Goal: Entertainment & Leisure: Consume media (video, audio)

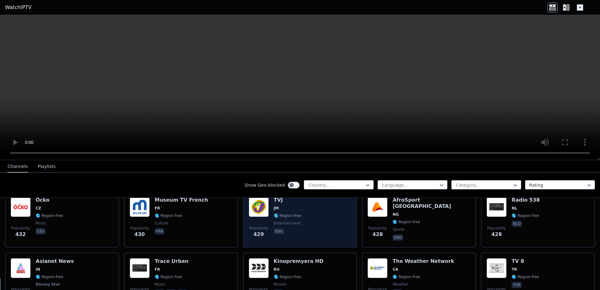
scroll to position [3106, 0]
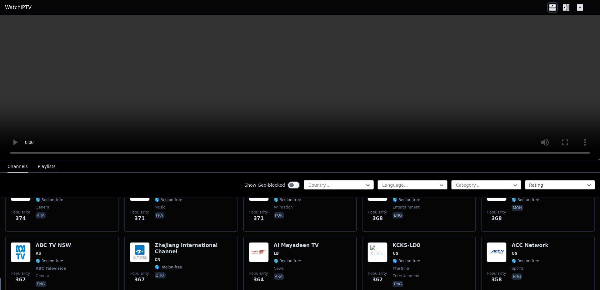
click at [349, 181] on div "Country..." at bounding box center [339, 184] width 70 height 9
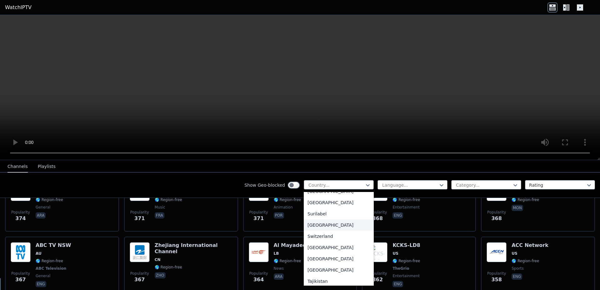
scroll to position [2082, 0]
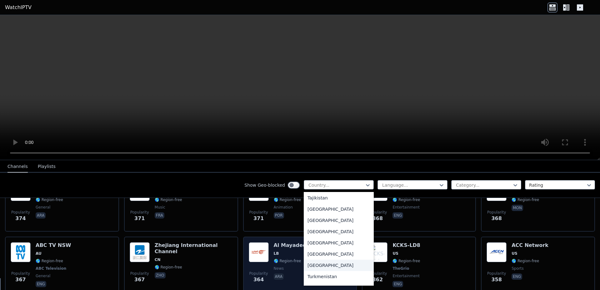
click at [318, 260] on div "[GEOGRAPHIC_DATA]" at bounding box center [339, 265] width 70 height 11
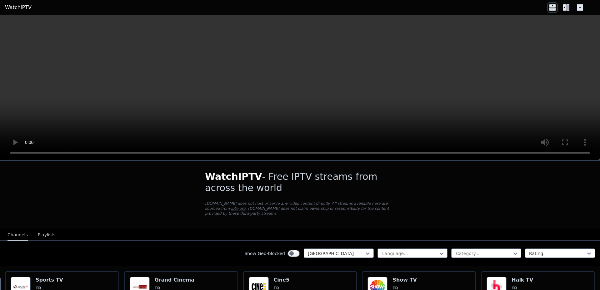
scroll to position [83, 0]
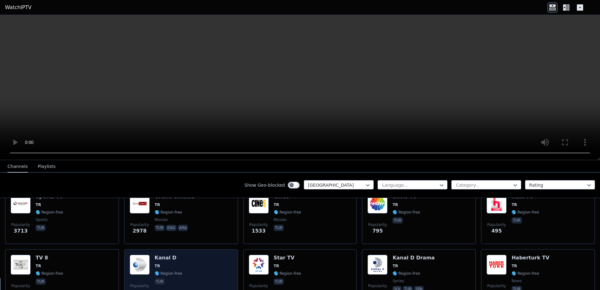
click at [165, 255] on h6 "Kanal D" at bounding box center [168, 258] width 27 height 6
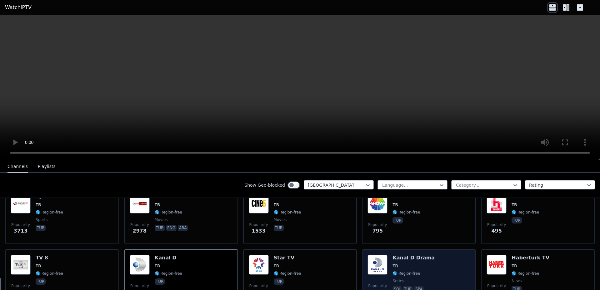
click at [407, 255] on h6 "Kanal D Drama" at bounding box center [413, 258] width 42 height 6
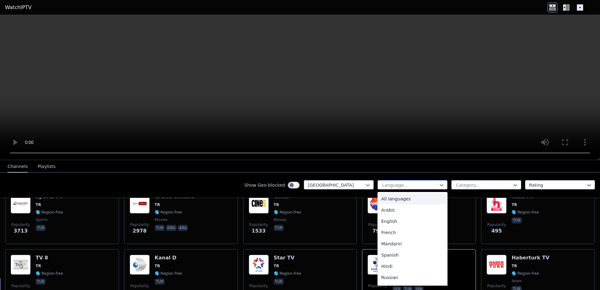
click at [421, 185] on div at bounding box center [409, 185] width 57 height 6
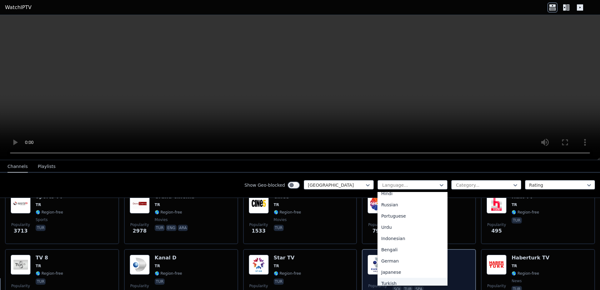
click at [397, 282] on div "Turkish" at bounding box center [412, 283] width 70 height 11
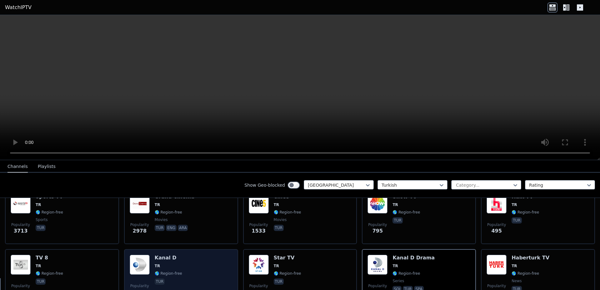
click at [166, 255] on h6 "Kanal D" at bounding box center [168, 258] width 27 height 6
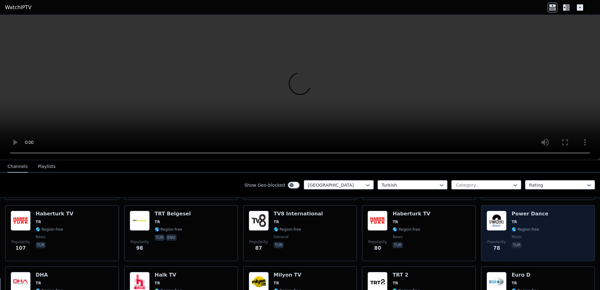
scroll to position [333, 0]
